Goal: Task Accomplishment & Management: Complete application form

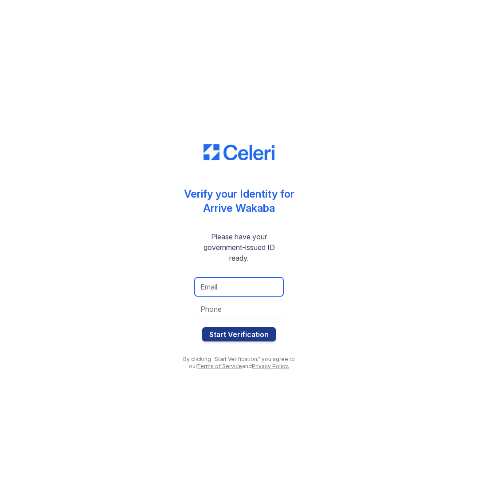
click at [249, 284] on input "email" at bounding box center [239, 286] width 89 height 19
click at [250, 287] on input "email" at bounding box center [239, 286] width 89 height 19
type input "[EMAIL_ADDRESS][DOMAIN_NAME]"
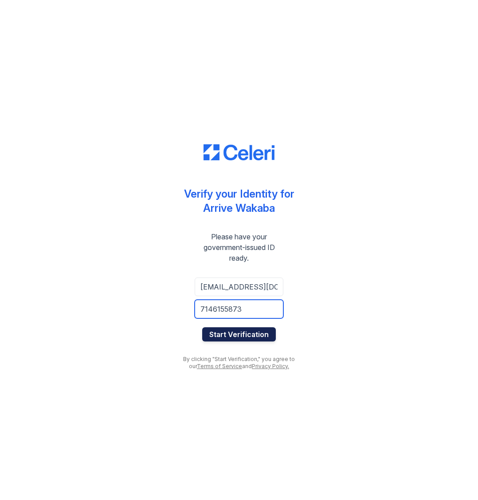
type input "7146155873"
click at [235, 328] on button "Start Verification" at bounding box center [239, 334] width 74 height 14
